Goal: Transaction & Acquisition: Purchase product/service

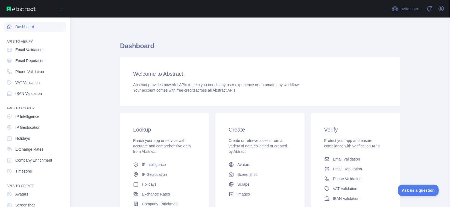
click at [27, 24] on link "Dashboard" at bounding box center [34, 27] width 61 height 10
click at [28, 24] on link "Dashboard" at bounding box center [34, 27] width 61 height 10
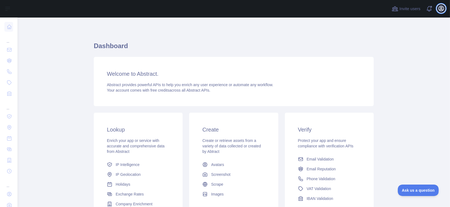
click at [251, 8] on icon "button" at bounding box center [440, 8] width 5 height 5
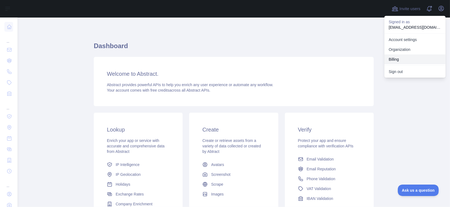
click at [251, 58] on button "Billing" at bounding box center [414, 59] width 61 height 10
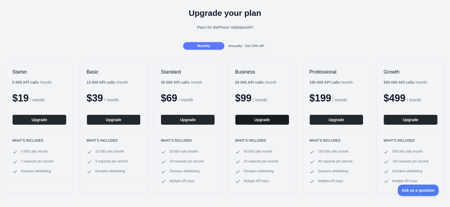
scroll to position [27, 0]
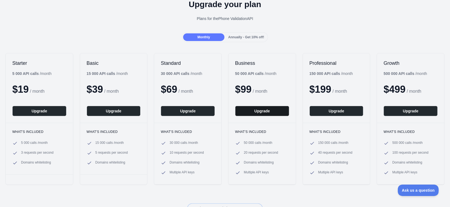
click at [257, 110] on button "Upgrade" at bounding box center [262, 111] width 54 height 10
click at [264, 107] on button "Upgrade" at bounding box center [262, 111] width 54 height 10
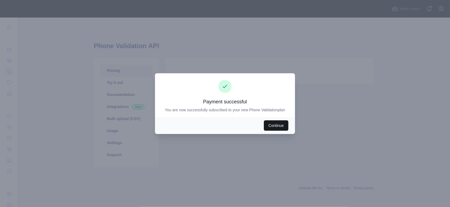
click at [276, 124] on button "Continue" at bounding box center [276, 125] width 25 height 10
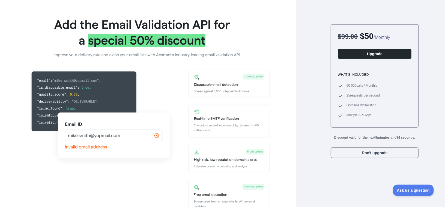
scroll to position [7, 0]
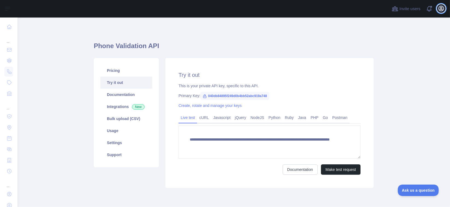
click at [440, 7] on icon "button" at bounding box center [440, 8] width 7 height 7
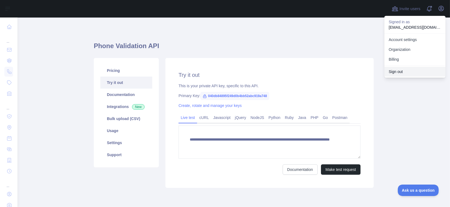
click at [396, 73] on button "Sign out" at bounding box center [414, 72] width 61 height 10
